Goal: Information Seeking & Learning: Learn about a topic

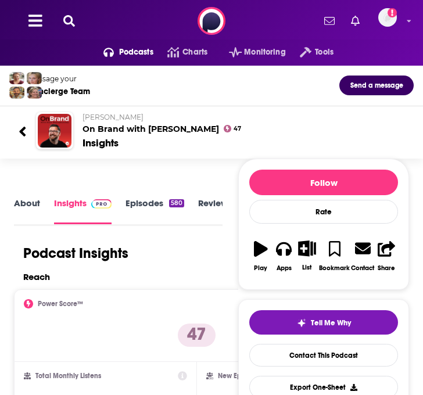
click at [64, 17] on icon at bounding box center [69, 21] width 12 height 12
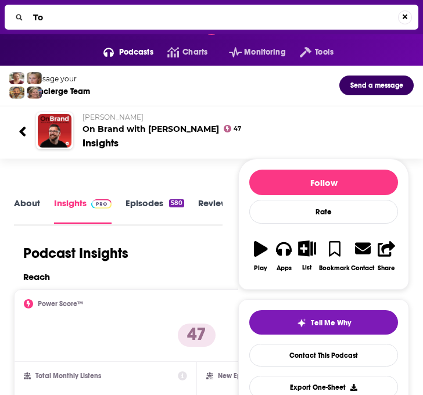
type input "T"
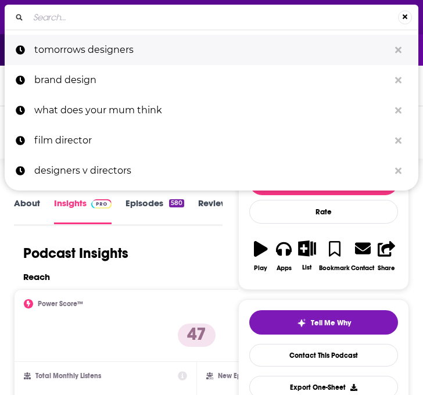
click at [76, 50] on p "tomorrows designers" at bounding box center [211, 50] width 355 height 30
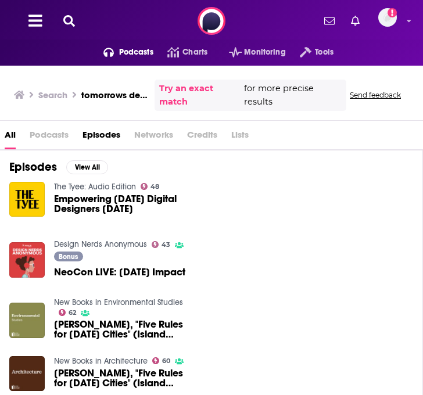
click at [108, 59] on button "Podcasts" at bounding box center [121, 52] width 64 height 19
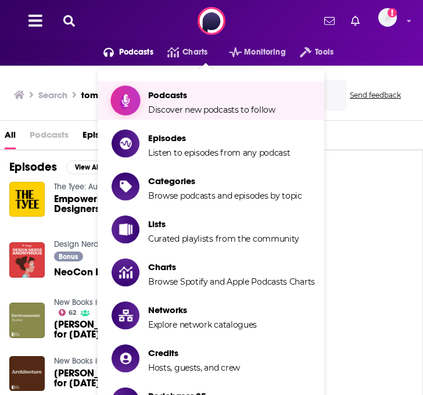
click at [145, 92] on link "Podcasts Discover new podcasts to follow" at bounding box center [213, 100] width 203 height 29
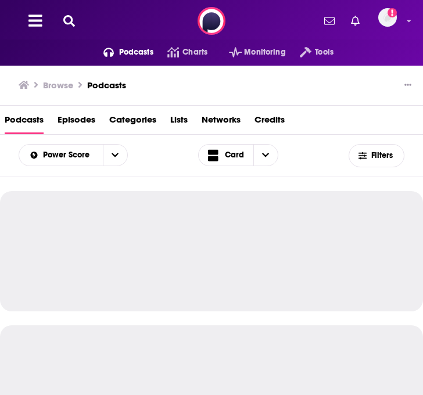
click at [131, 112] on span "Categories" at bounding box center [132, 122] width 47 height 24
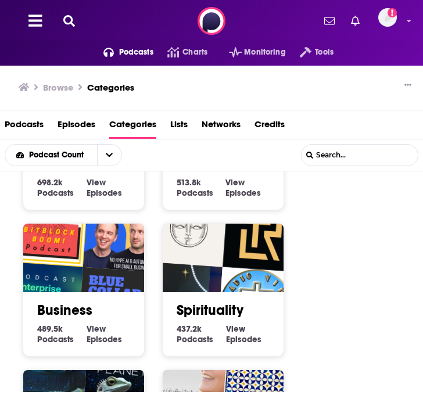
scroll to position [184, 0]
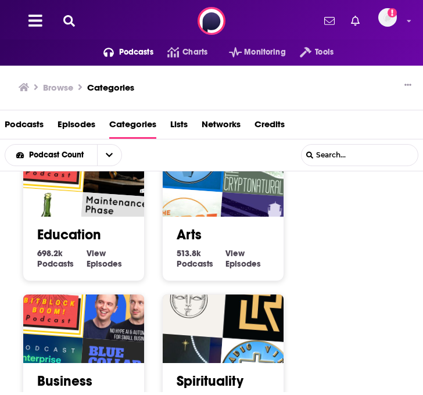
click at [195, 257] on span "513.8k" at bounding box center [189, 253] width 24 height 10
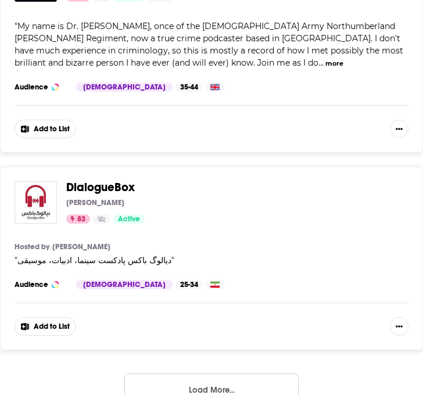
scroll to position [5633, 0]
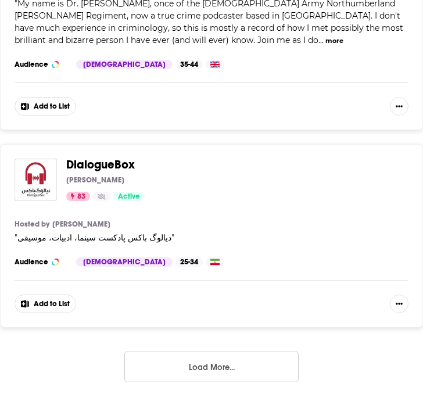
click at [191, 351] on button "Load More..." at bounding box center [211, 366] width 174 height 31
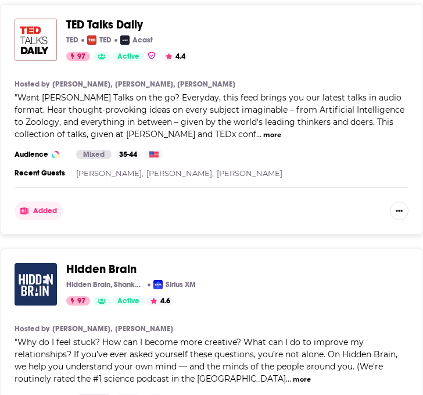
scroll to position [0, 0]
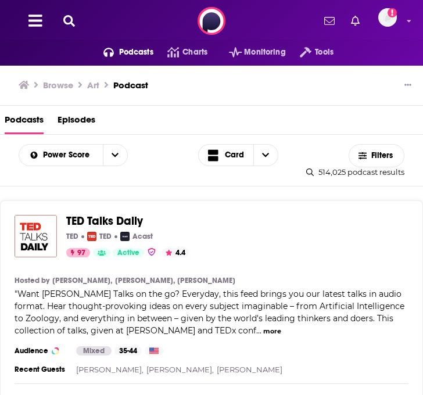
click at [75, 19] on button at bounding box center [69, 21] width 19 height 13
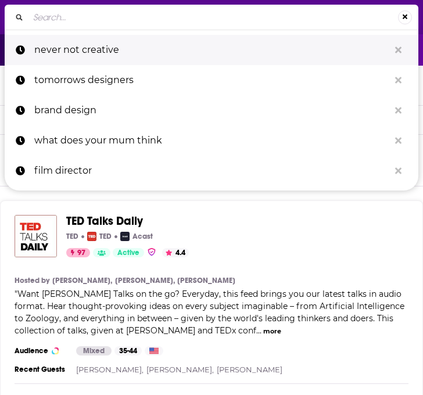
click at [110, 51] on p "never not creative" at bounding box center [211, 50] width 355 height 30
type input "never not creative"
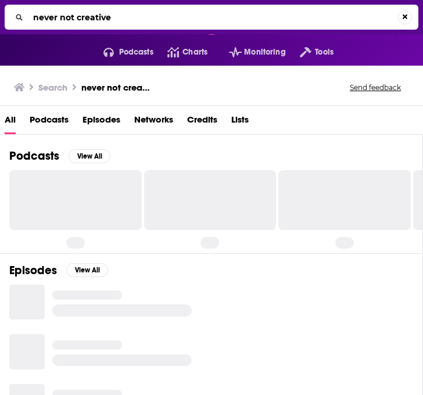
drag, startPoint x: 126, startPoint y: 20, endPoint x: 2, endPoint y: 20, distance: 123.8
click at [2, 20] on div "never not creative" at bounding box center [211, 17] width 423 height 34
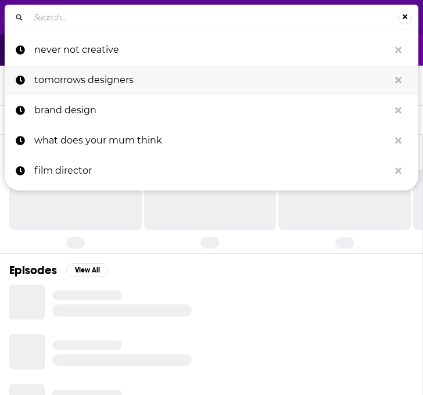
click at [64, 78] on p "tomorrows designers" at bounding box center [211, 80] width 355 height 30
type input "tomorrows designers"
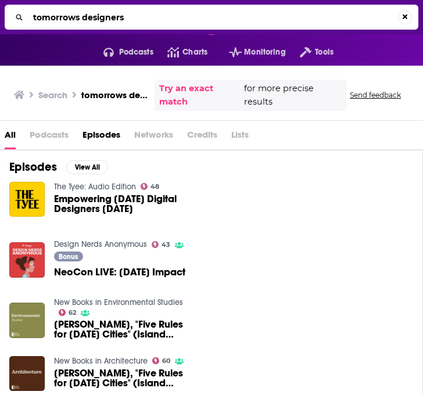
scroll to position [95, 0]
